Goal: Transaction & Acquisition: Purchase product/service

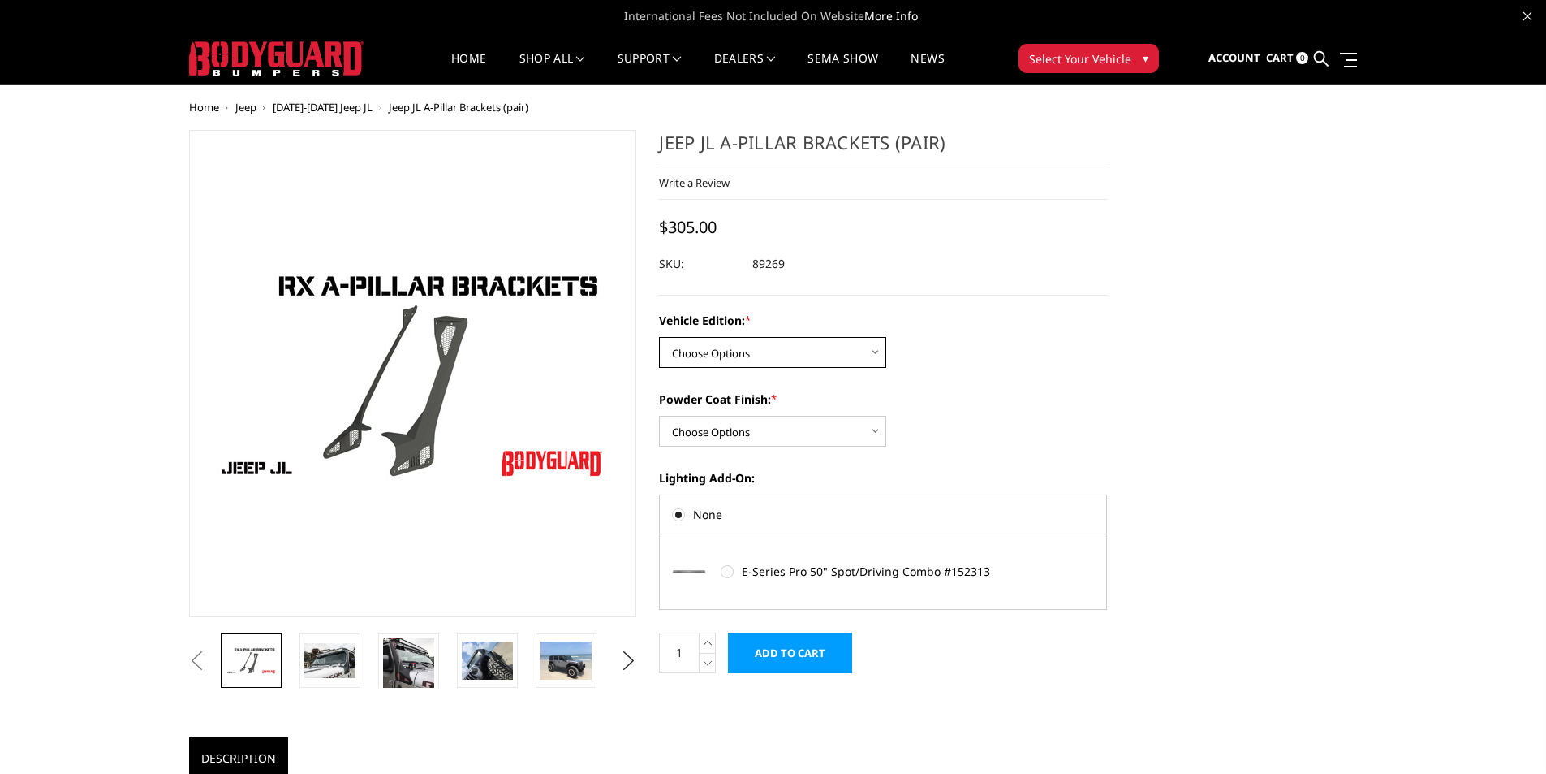
click at [745, 356] on select "Choose Options Standard Jeep Jeep 392 or Mojave Edition" at bounding box center [772, 352] width 227 height 31
select select "4162"
click at [659, 337] on select "Choose Options Standard Jeep Jeep 392 or Mojave Edition" at bounding box center [772, 352] width 227 height 31
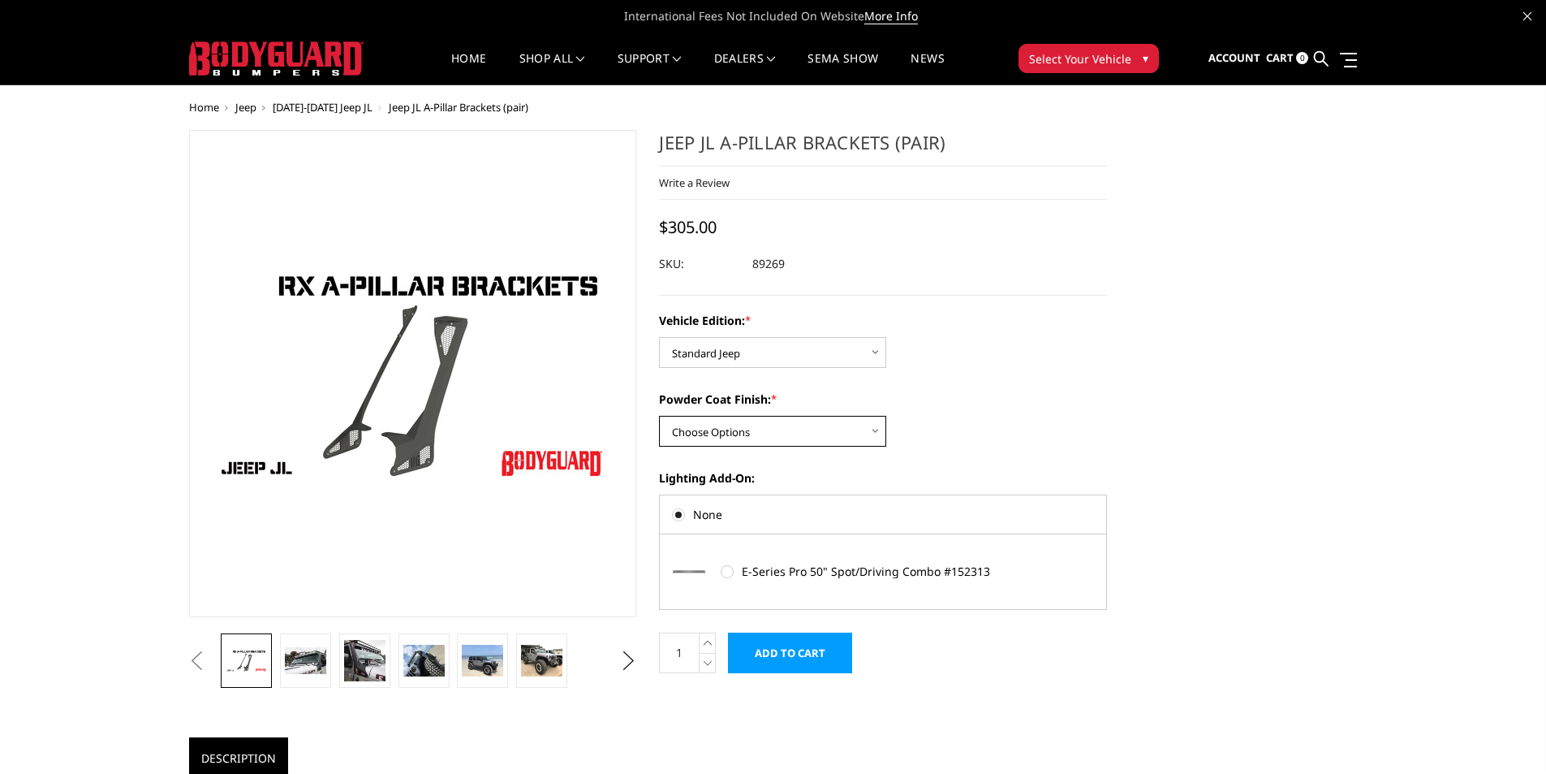
click at [752, 426] on select "Choose Options Bare Metal Texture Black Powder Coat" at bounding box center [772, 431] width 227 height 31
select select "4161"
click at [659, 416] on select "Choose Options Bare Metal Texture Black Powder Coat" at bounding box center [772, 431] width 227 height 31
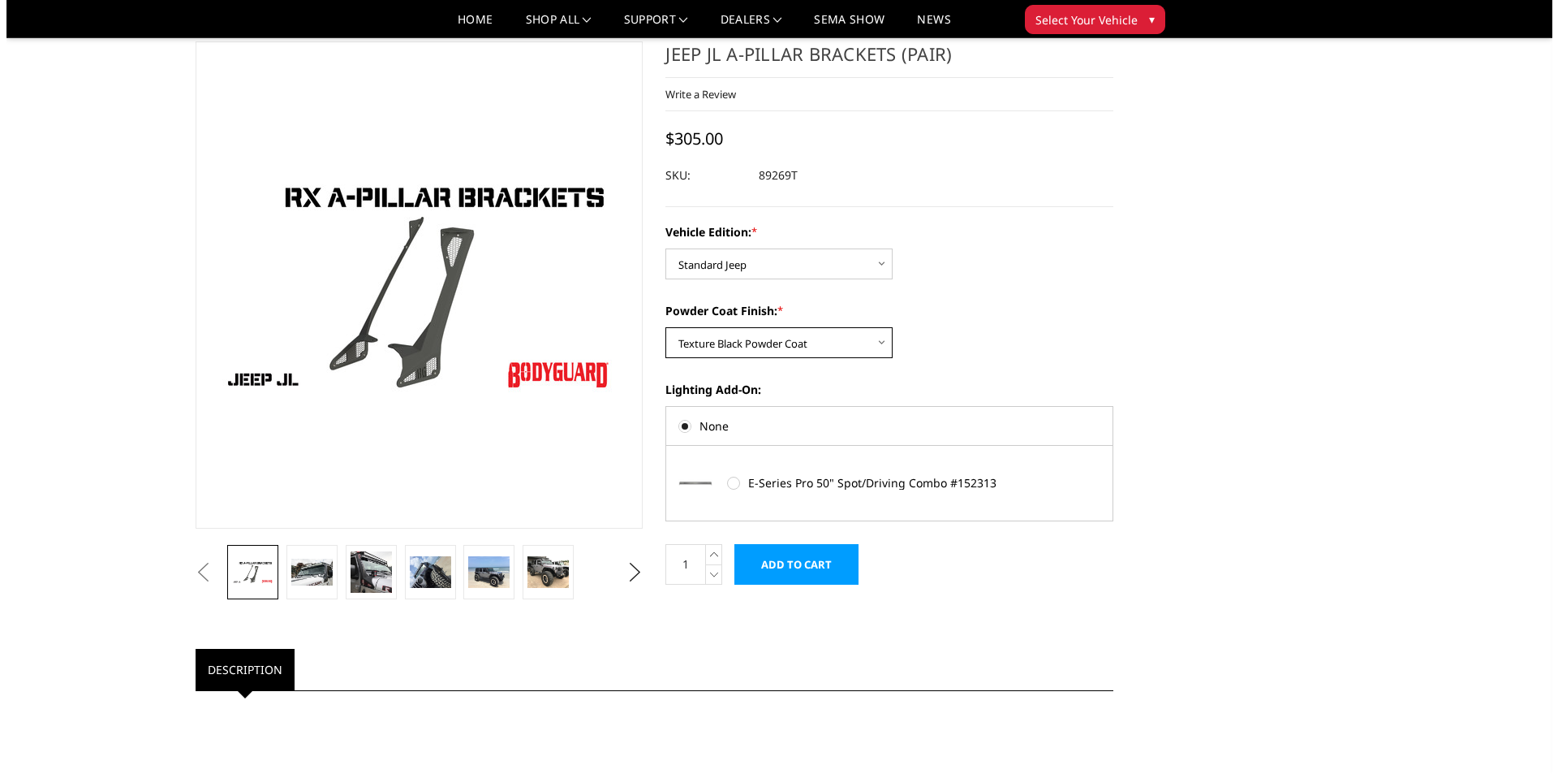
scroll to position [81, 0]
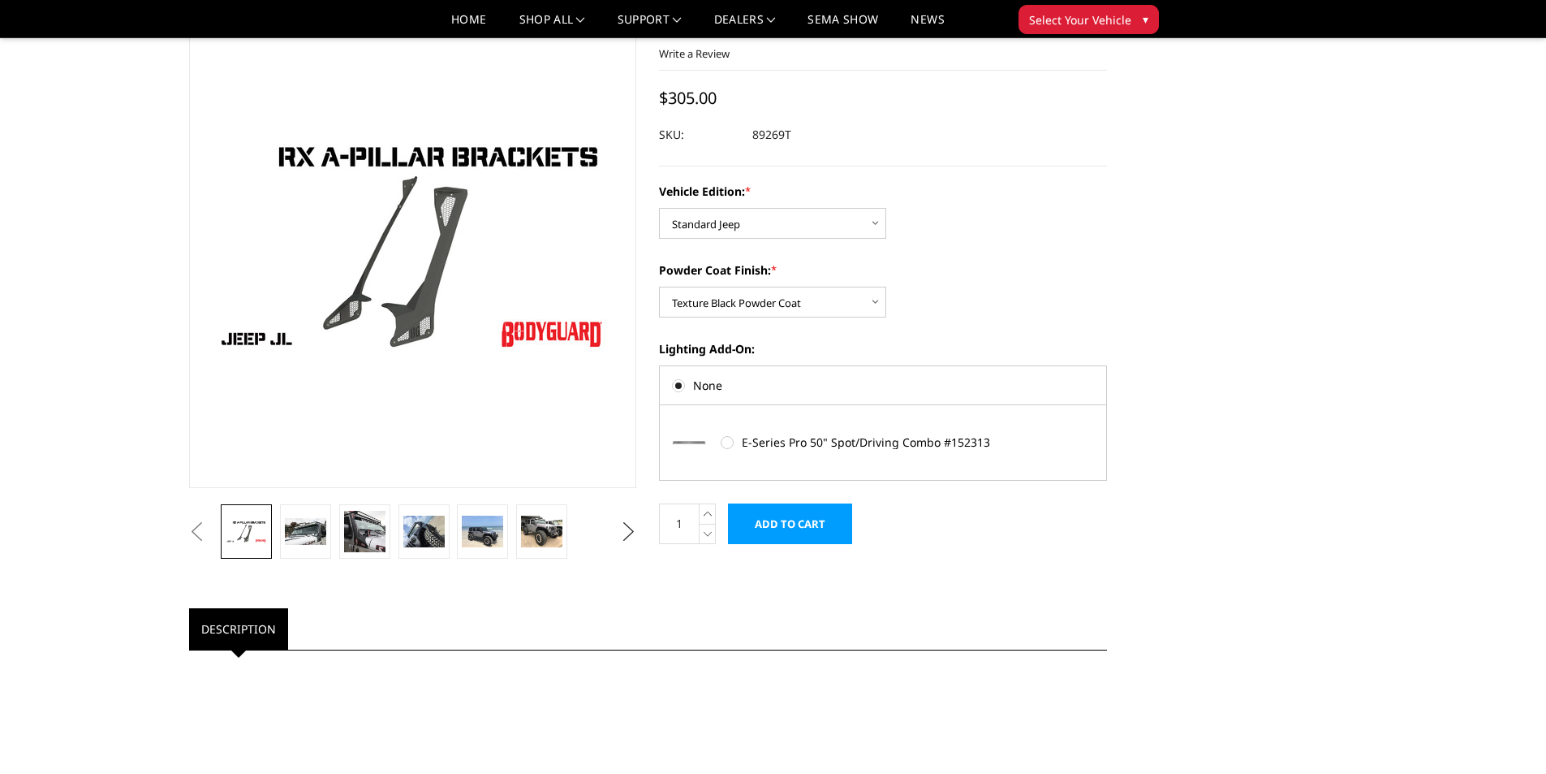
click at [628, 525] on button "Next" at bounding box center [628, 531] width 24 height 24
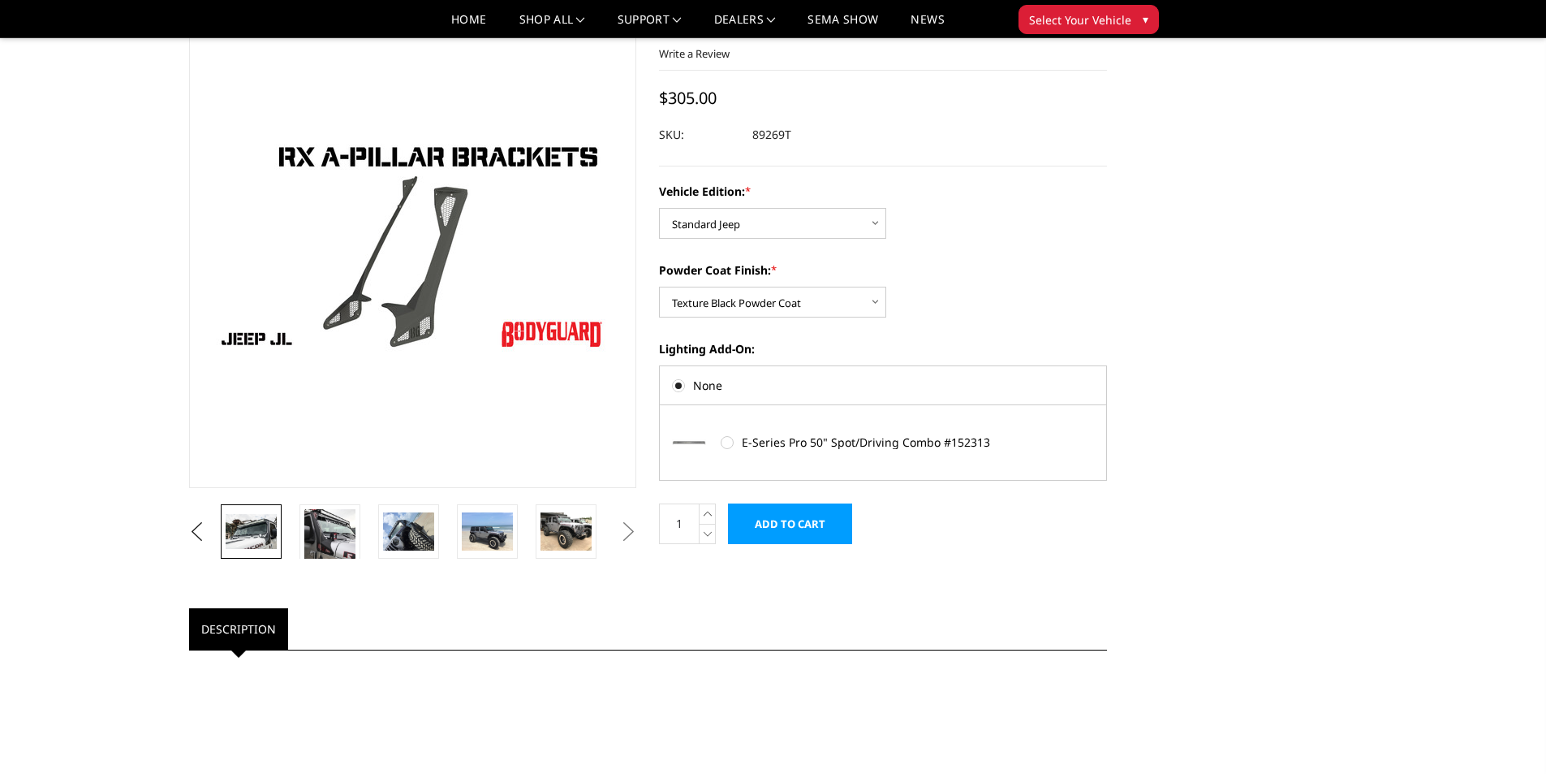
click at [256, 531] on img at bounding box center [251, 531] width 51 height 34
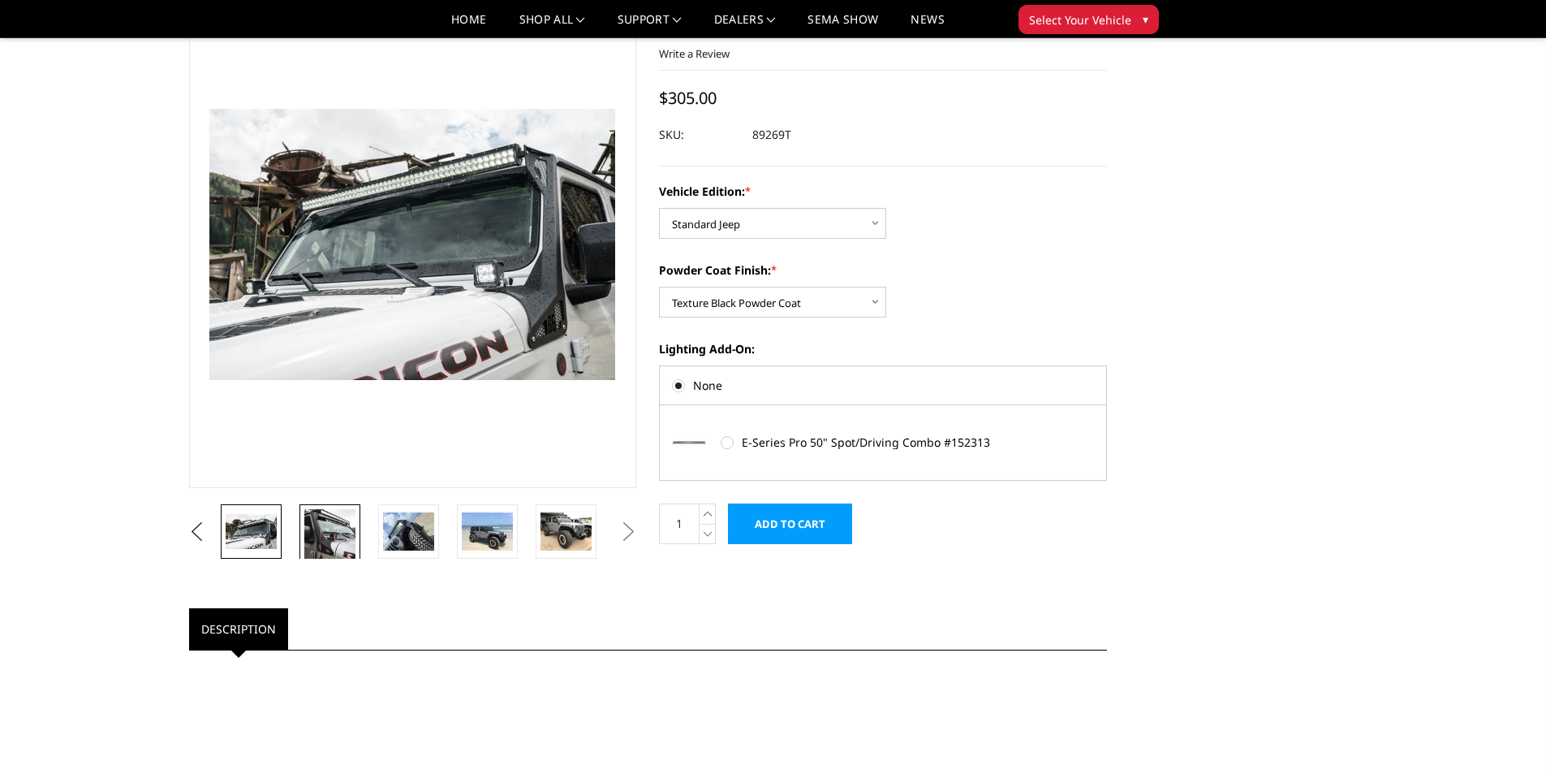
click at [334, 541] on img at bounding box center [329, 534] width 51 height 51
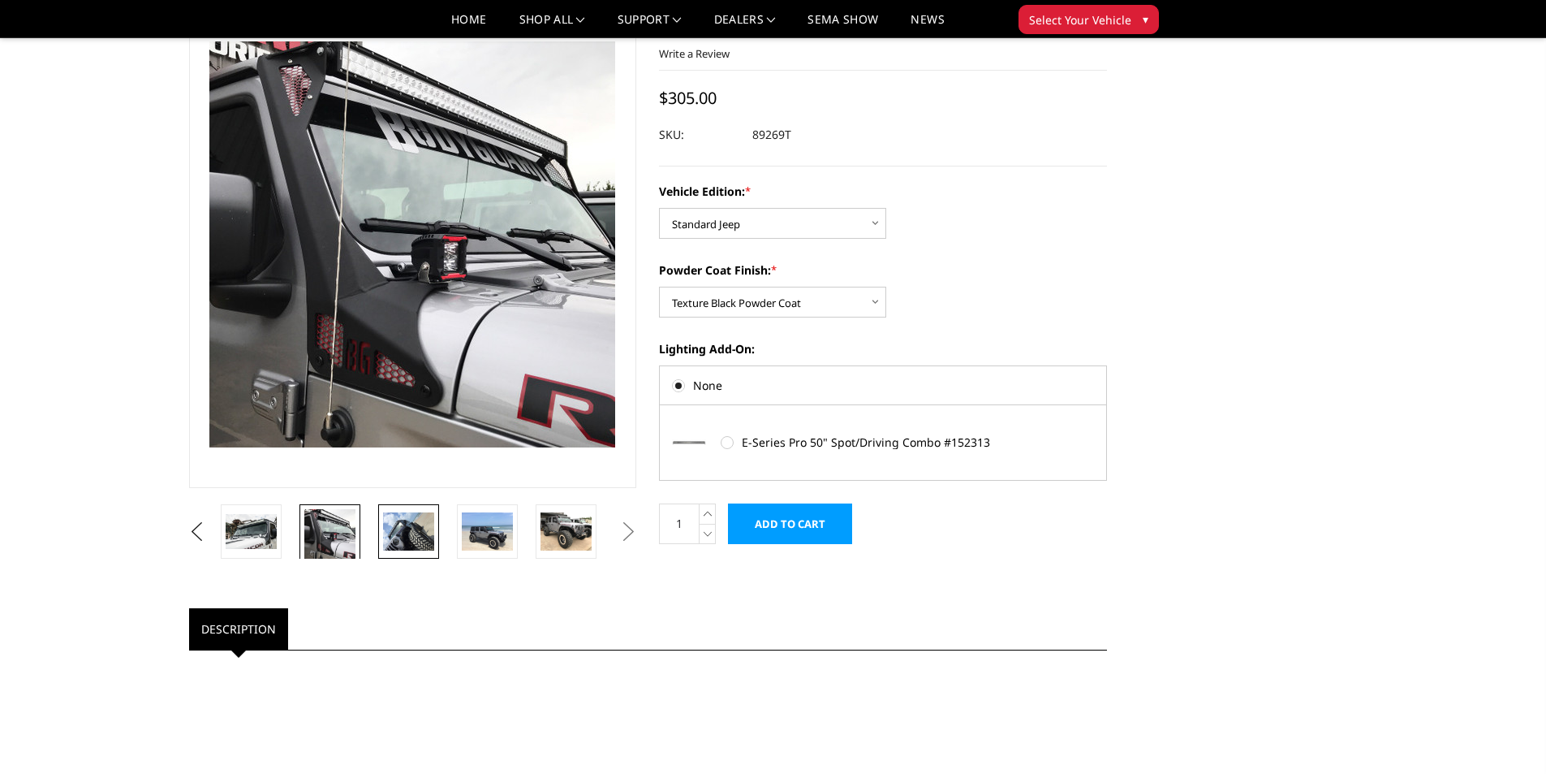
click at [394, 544] on img at bounding box center [408, 531] width 51 height 38
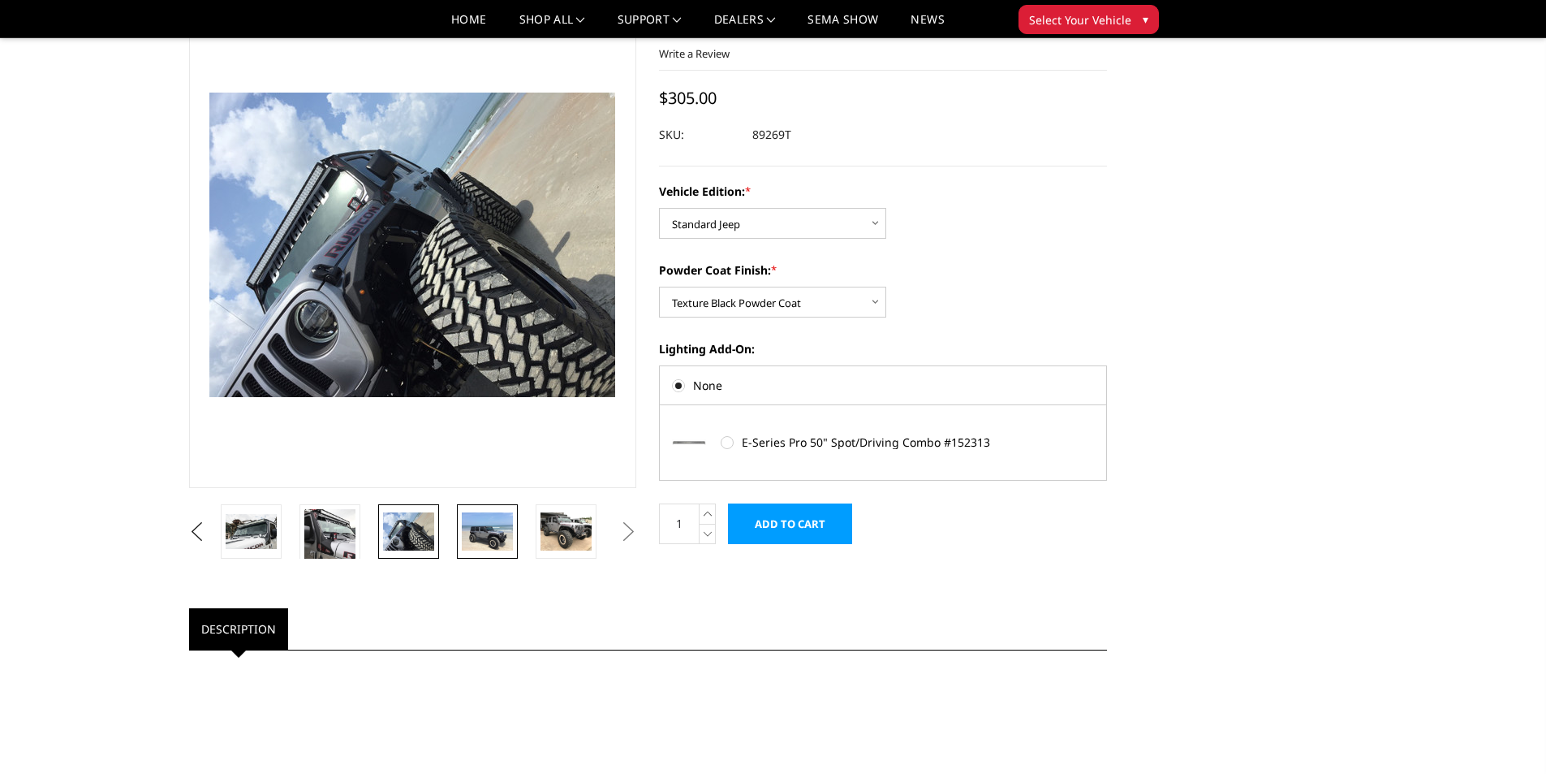
click at [487, 549] on img at bounding box center [487, 531] width 51 height 38
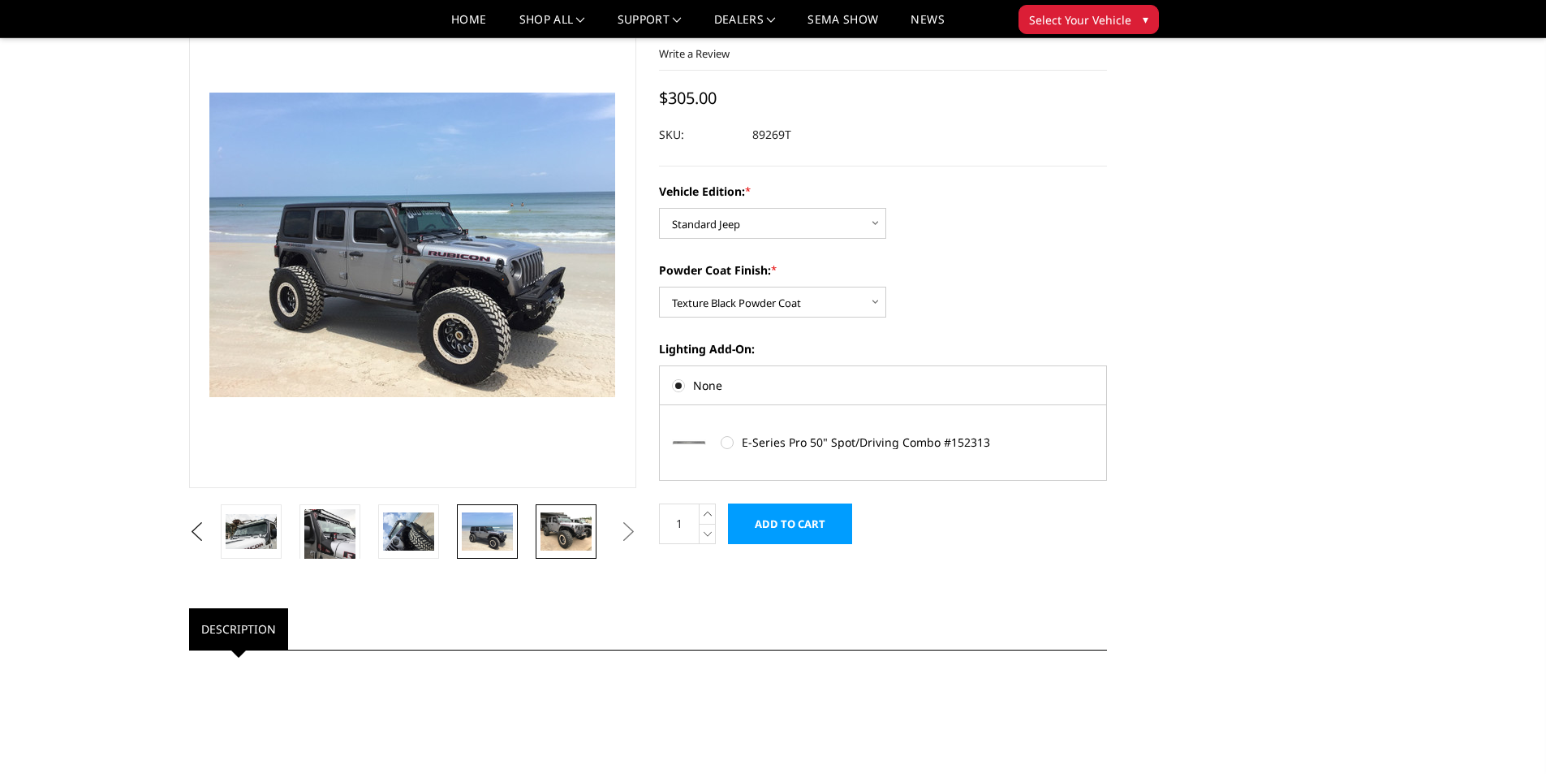
click at [575, 544] on img at bounding box center [566, 531] width 51 height 38
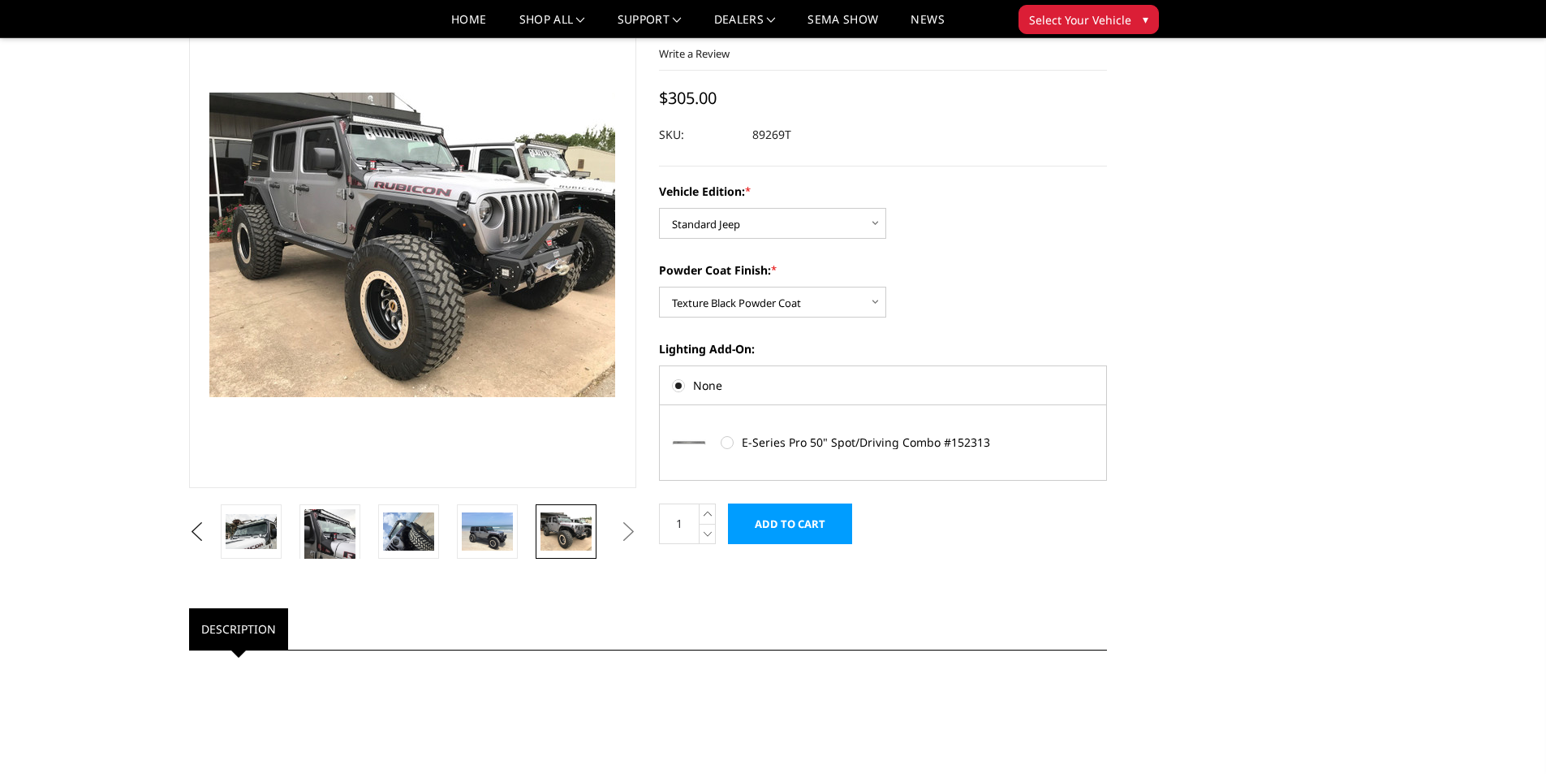
click at [631, 540] on button "Next" at bounding box center [628, 531] width 24 height 24
click at [629, 537] on button "Next" at bounding box center [628, 531] width 24 height 24
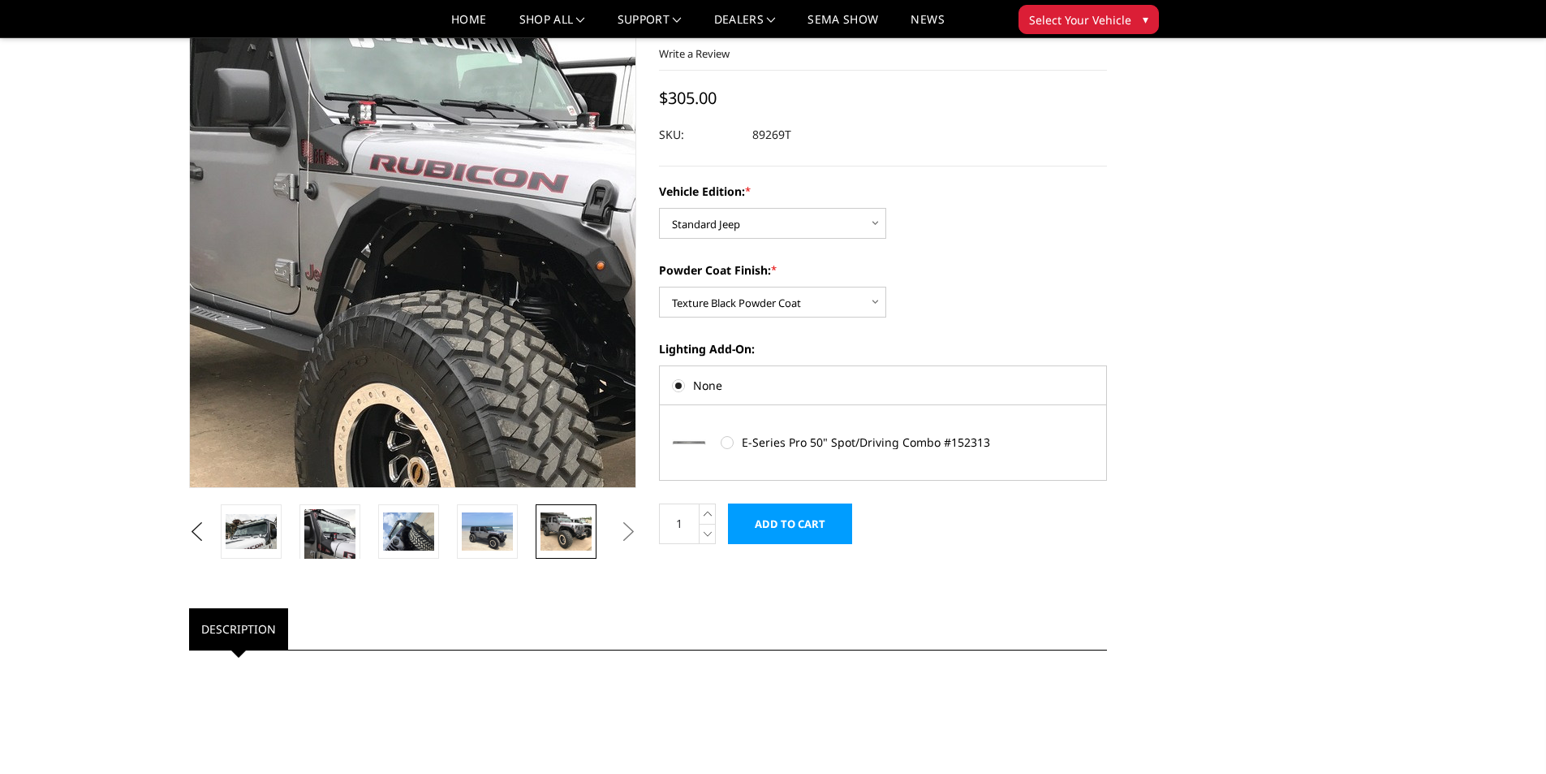
click at [372, 126] on img at bounding box center [467, 316] width 1039 height 779
